Goal: Information Seeking & Learning: Learn about a topic

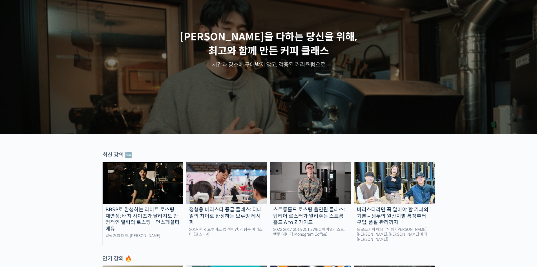
scroll to position [94, 0]
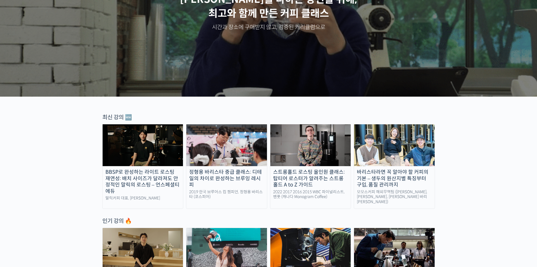
click at [311, 175] on div "스트롱홀드 로스팅 올인원 클래스: 탑티어 로스터가 알려주는 스트롱홀드 A to Z 가이드" at bounding box center [311, 178] width 81 height 19
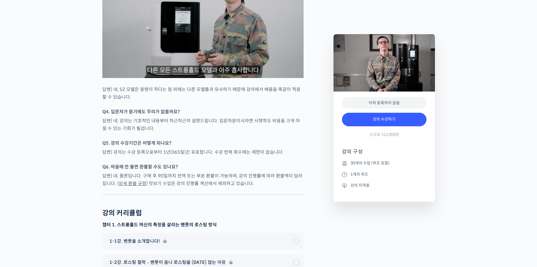
scroll to position [3115, 0]
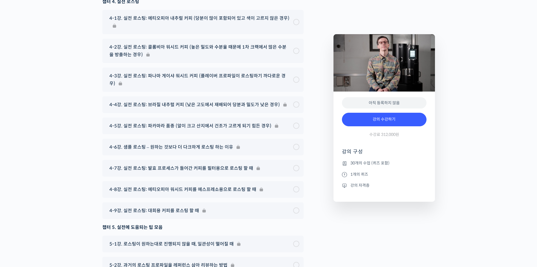
drag, startPoint x: 539, startPoint y: 20, endPoint x: 530, endPoint y: 241, distance: 220.5
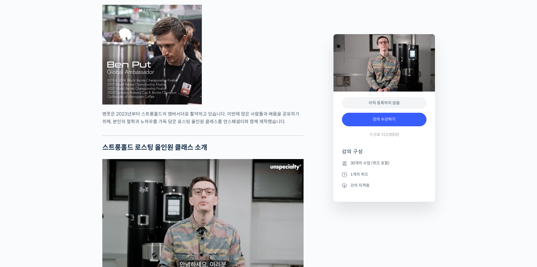
scroll to position [0, 0]
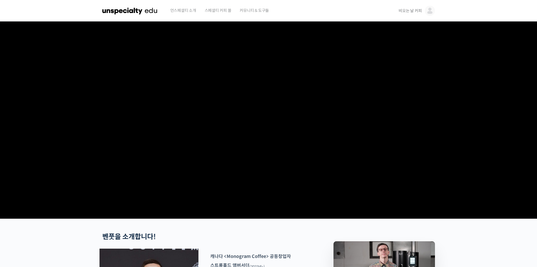
click at [415, 12] on span "비오는 날 커피" at bounding box center [410, 10] width 23 height 5
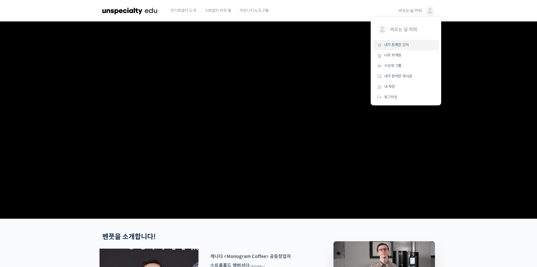
click at [406, 47] on span "내가 등록한 강의" at bounding box center [397, 44] width 25 height 5
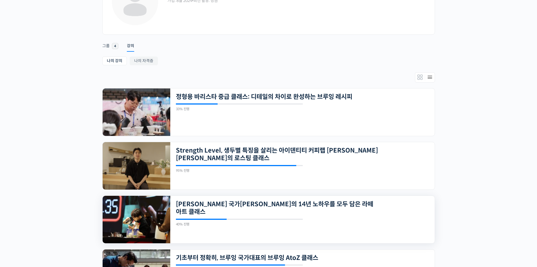
scroll to position [113, 0]
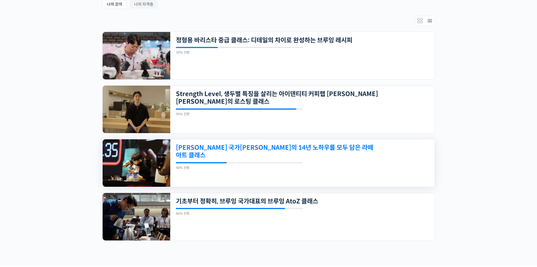
click at [264, 150] on link "[PERSON_NAME] 국가[PERSON_NAME]의 14년 노하우를 모두 담은 라떼아트 클래스" at bounding box center [277, 152] width 203 height 16
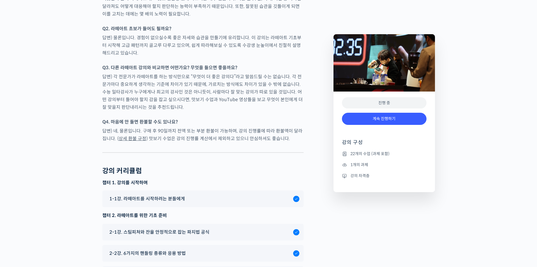
scroll to position [2812, 0]
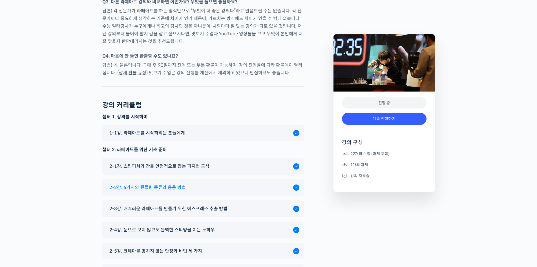
click at [166, 183] on span "2-2강. 6가지의 핸들링 종류와 응용 방법" at bounding box center [147, 187] width 76 height 8
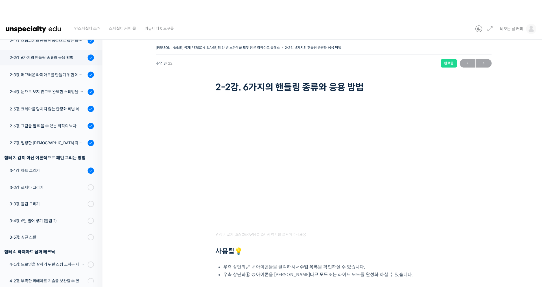
scroll to position [127, 0]
